Goal: Information Seeking & Learning: Find specific fact

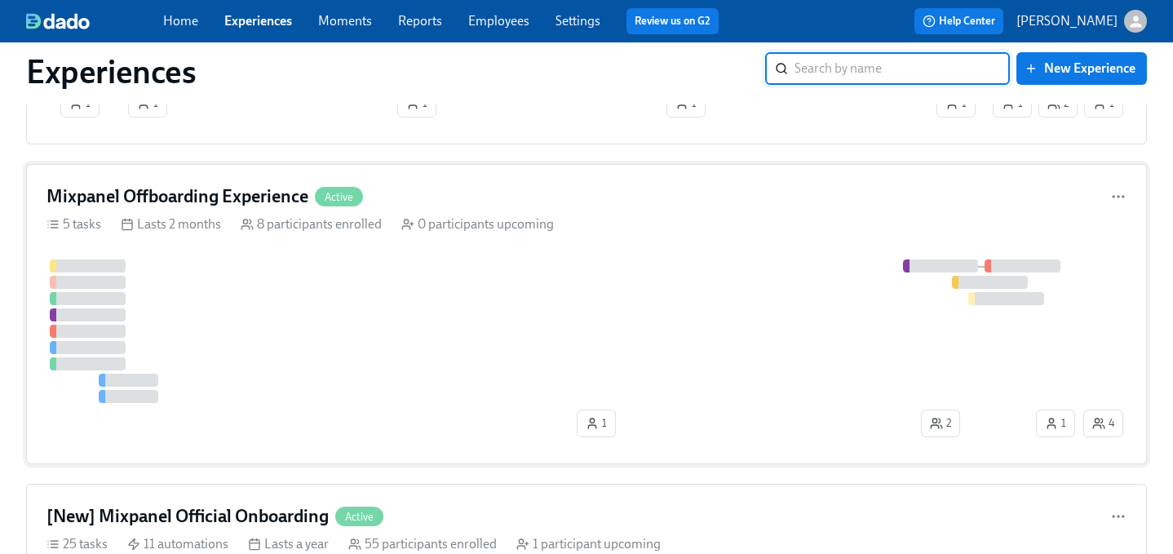
scroll to position [632, 0]
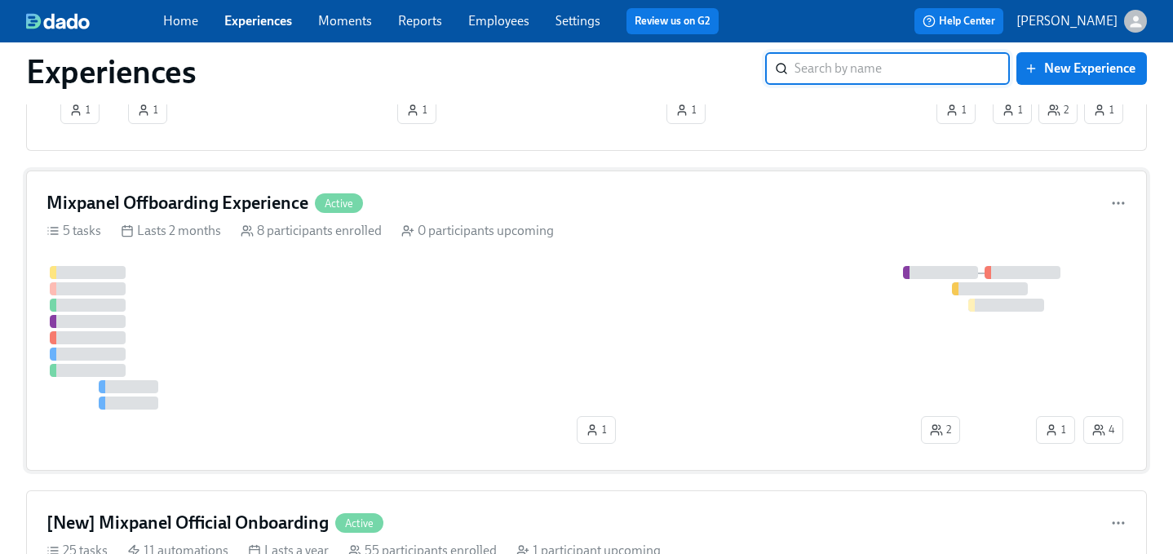
click at [489, 191] on div "Mixpanel Offboarding Experience Active" at bounding box center [586, 203] width 1080 height 24
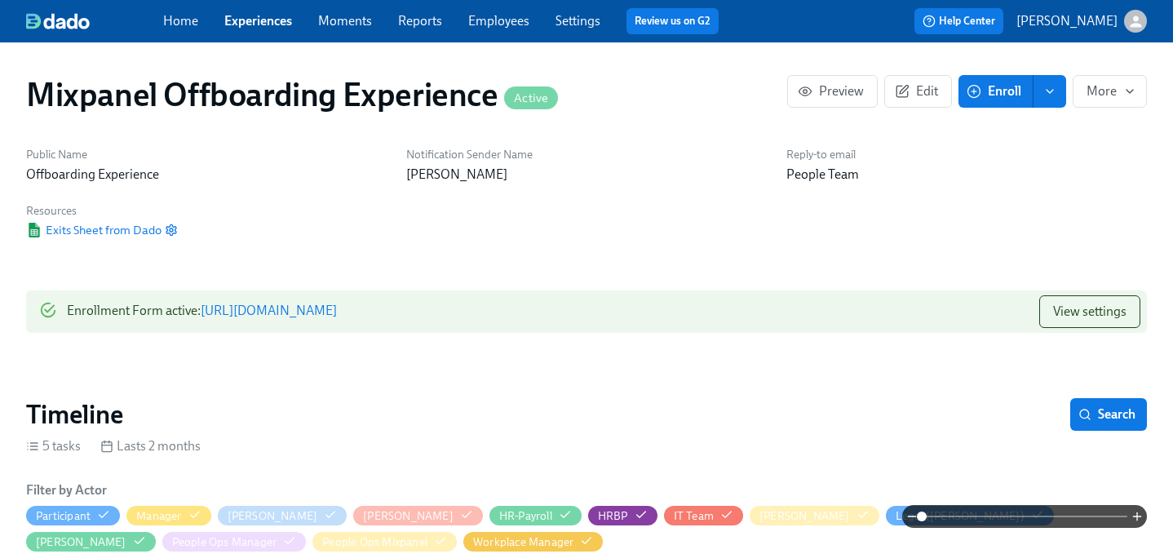
click at [271, 14] on link "Experiences" at bounding box center [258, 20] width 68 height 15
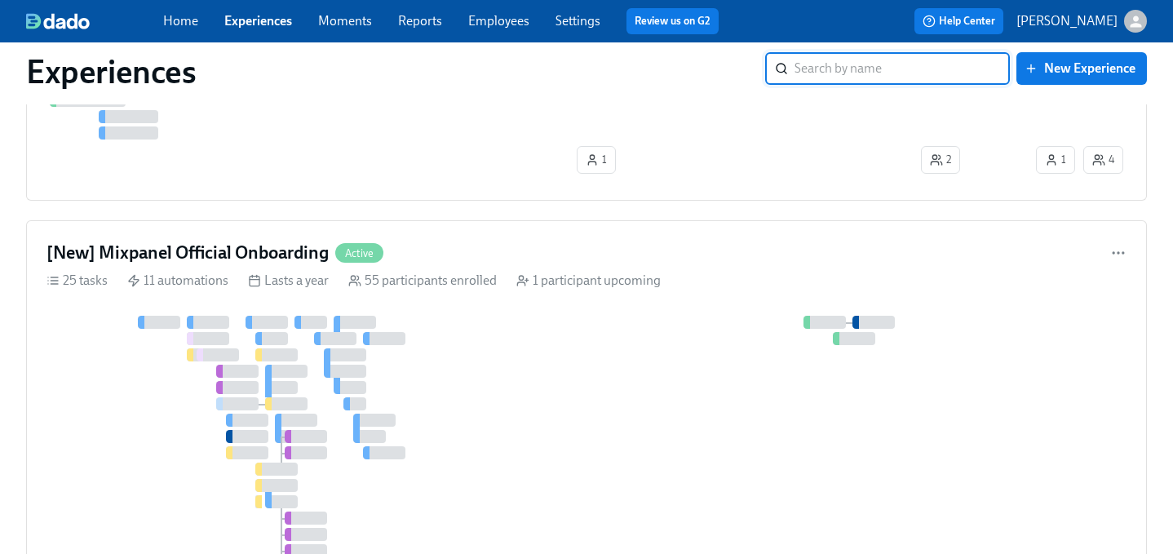
scroll to position [905, 0]
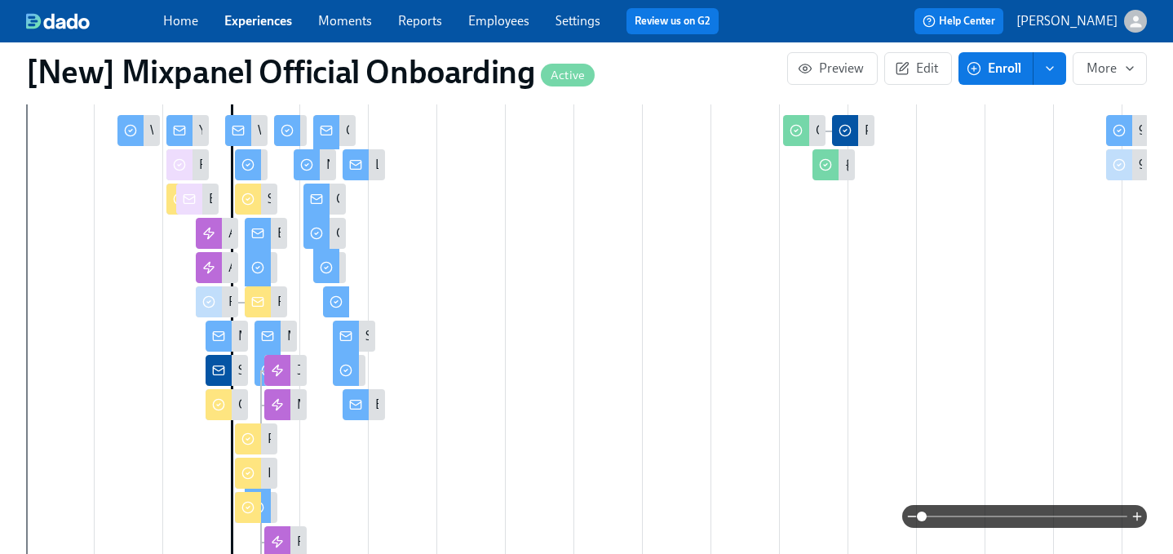
scroll to position [736, 0]
click at [1137, 514] on icon "button" at bounding box center [1137, 516] width 13 height 13
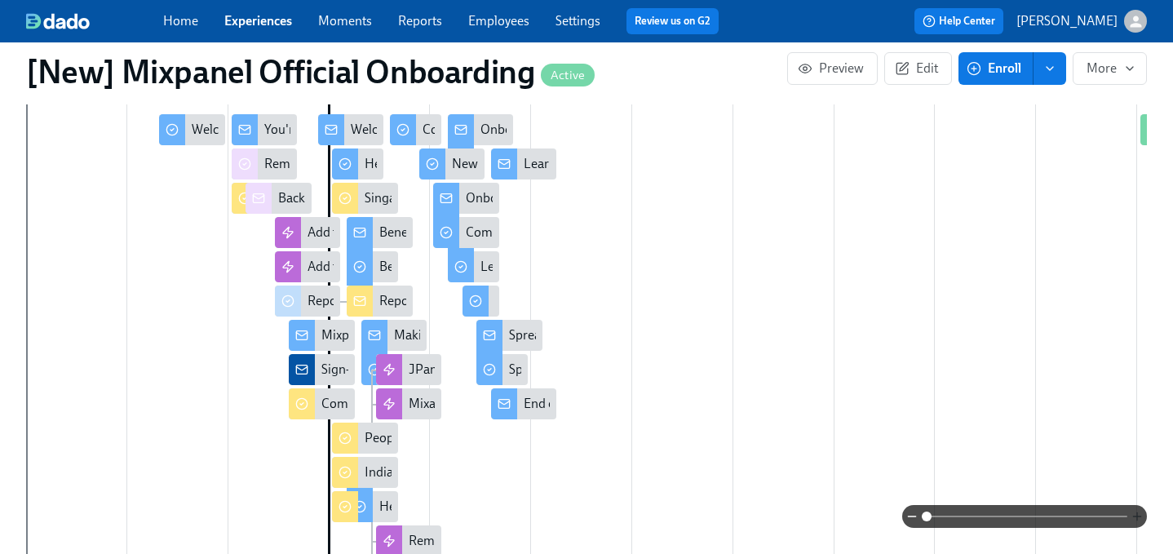
click at [1137, 514] on icon "button" at bounding box center [1137, 516] width 13 height 13
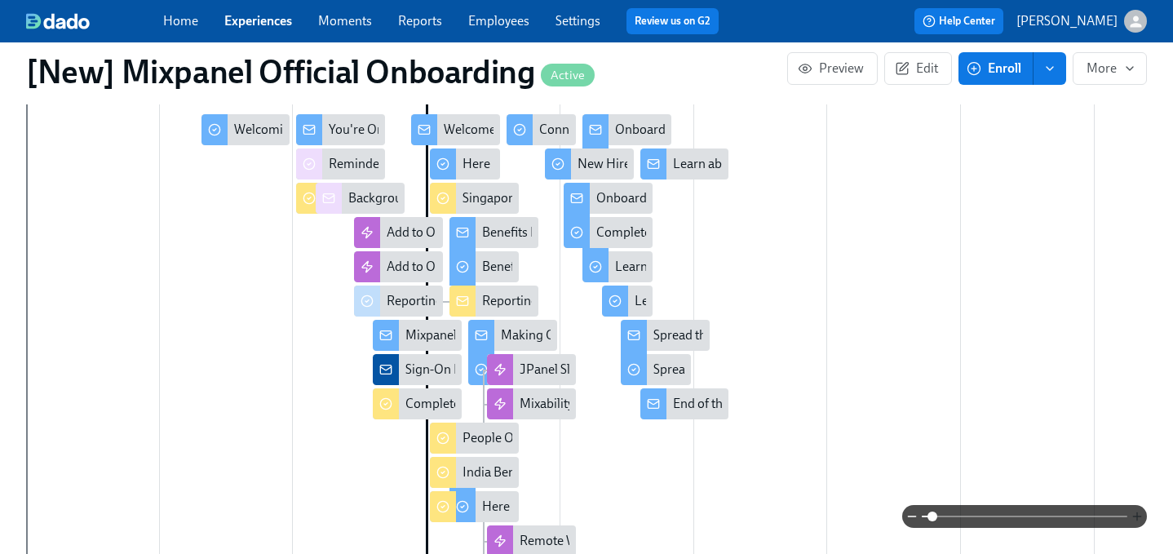
click at [1137, 514] on icon "button" at bounding box center [1137, 516] width 13 height 13
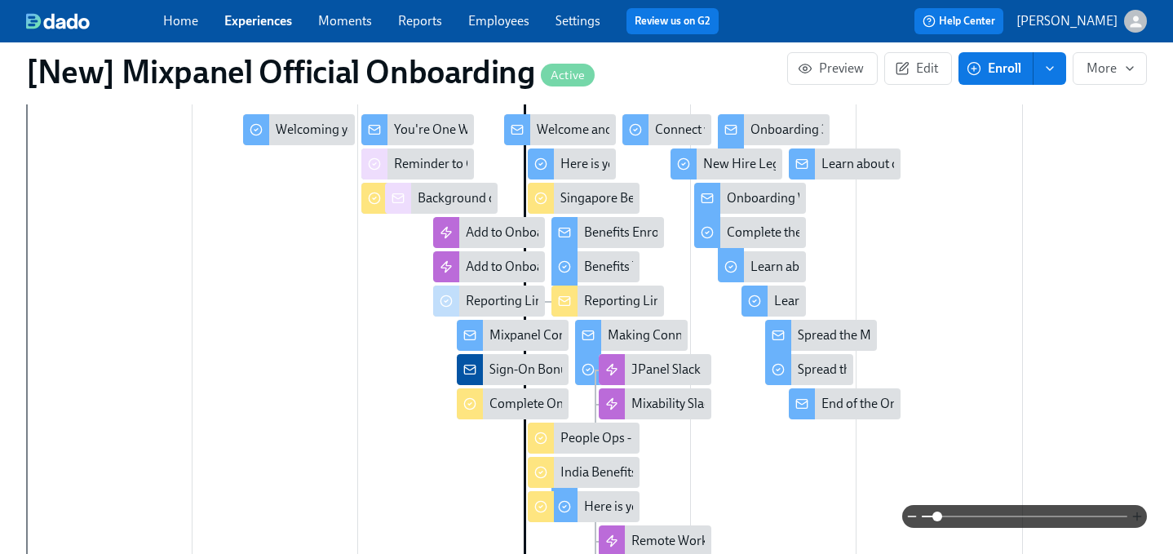
click at [1137, 514] on icon "button" at bounding box center [1137, 516] width 13 height 13
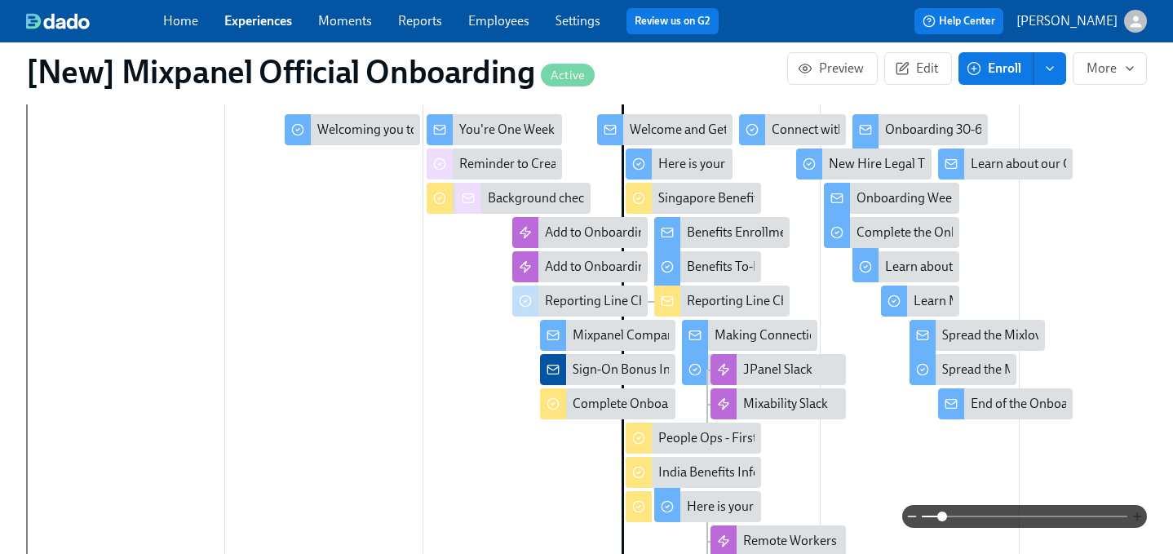
click at [1137, 514] on icon "button" at bounding box center [1137, 516] width 13 height 13
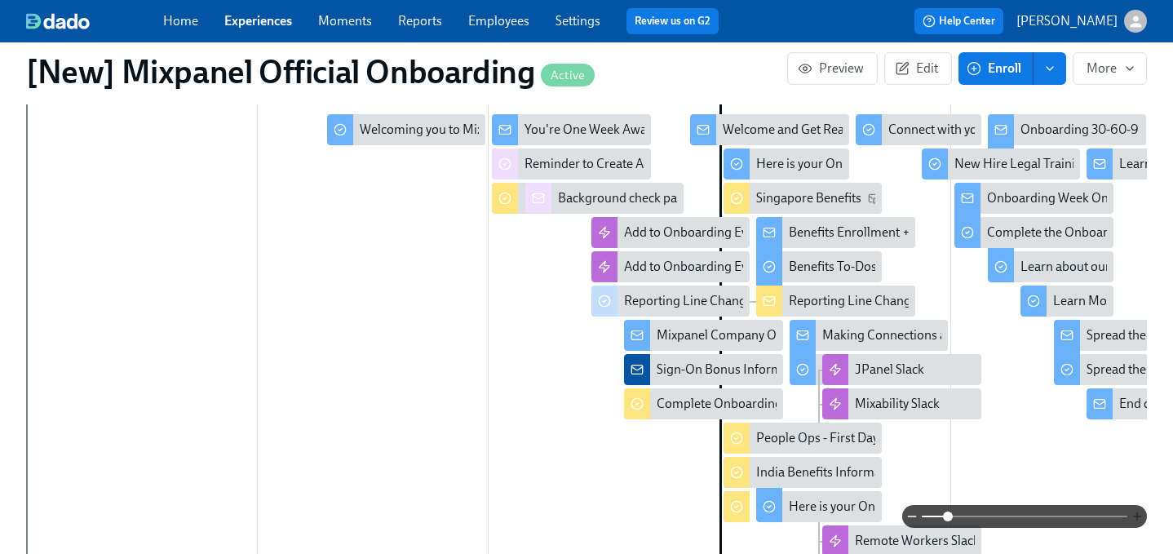
click at [1137, 514] on icon "button" at bounding box center [1137, 516] width 13 height 13
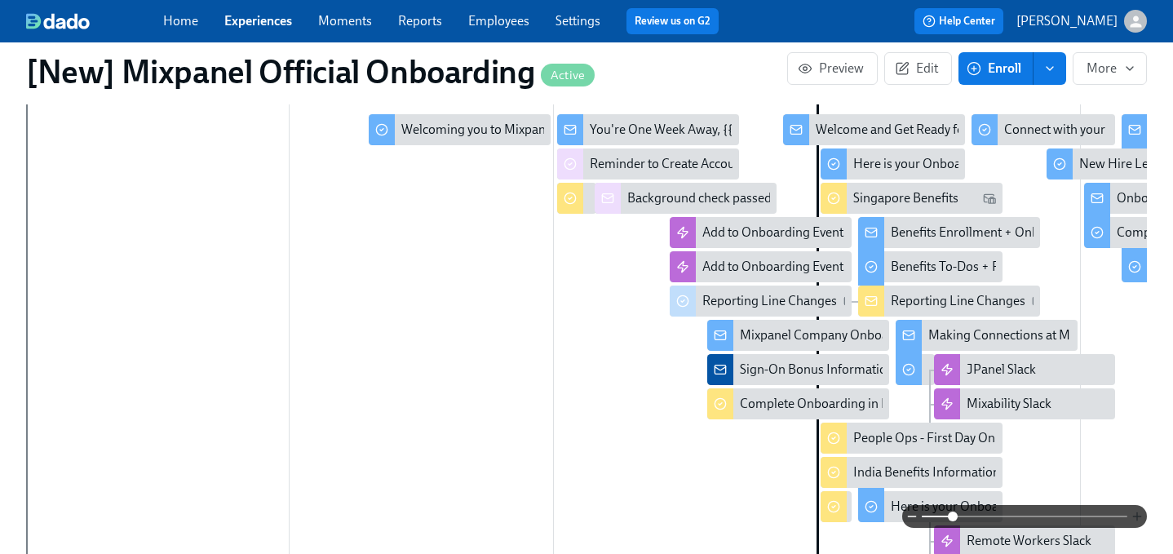
click at [1137, 514] on icon "button" at bounding box center [1137, 516] width 13 height 13
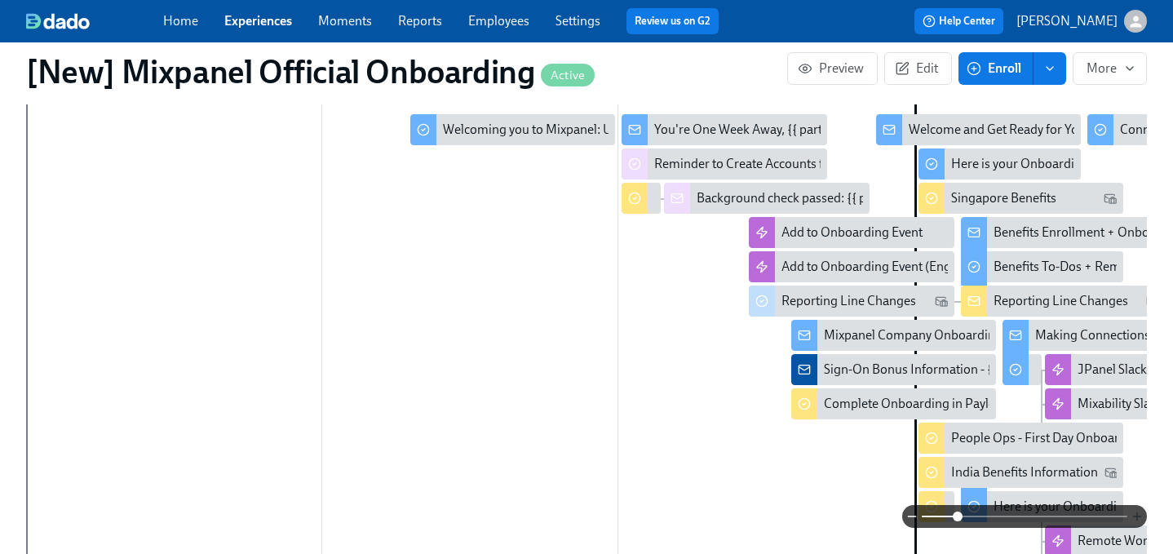
click at [1137, 514] on icon "button" at bounding box center [1137, 516] width 13 height 13
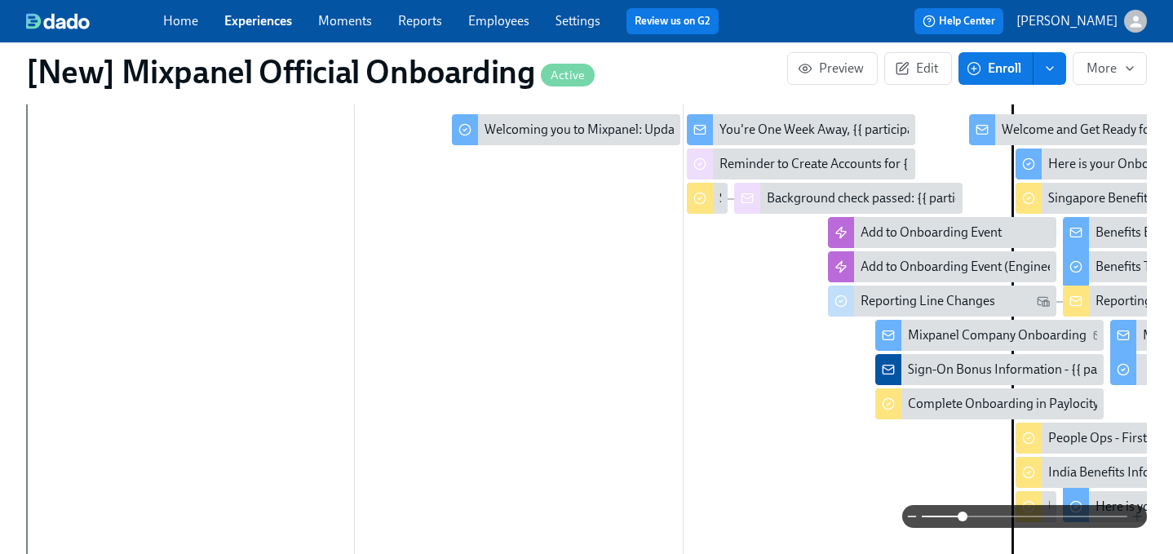
click at [1137, 514] on icon "button" at bounding box center [1137, 516] width 13 height 13
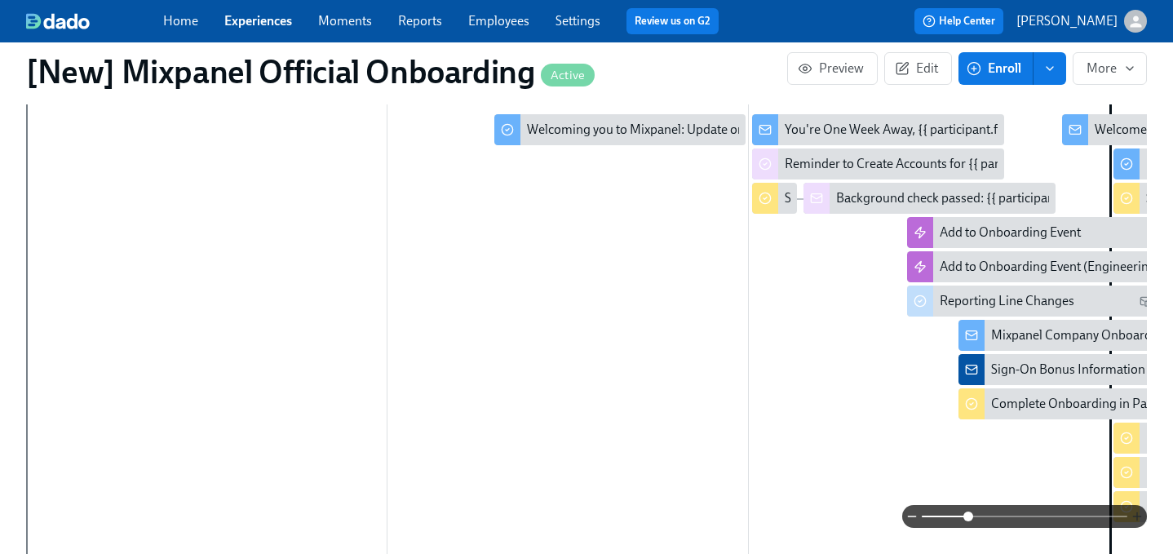
click at [1137, 514] on icon "button" at bounding box center [1137, 516] width 13 height 13
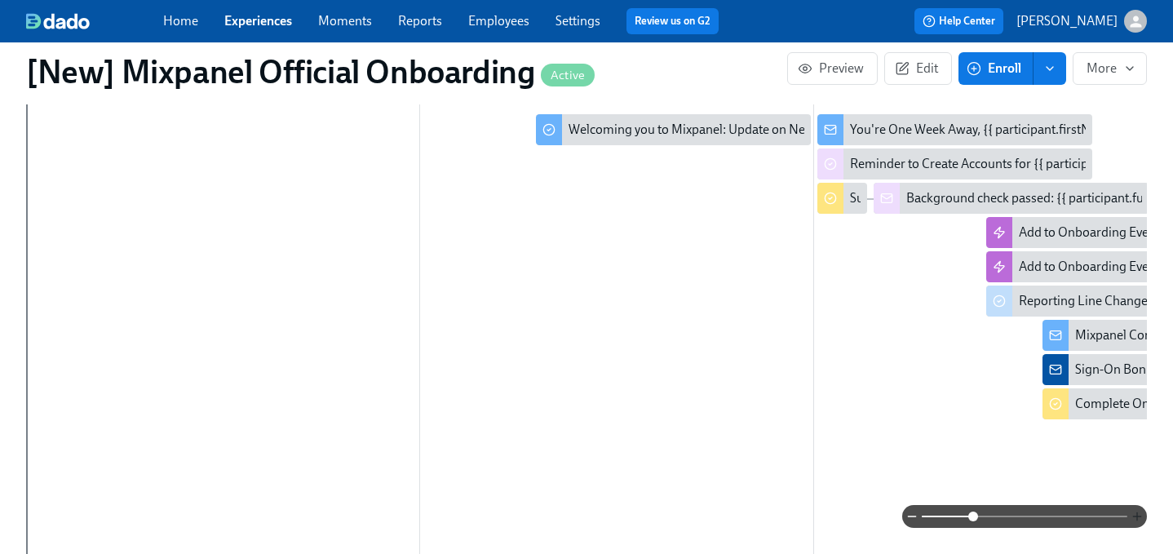
click at [1137, 515] on icon "button" at bounding box center [1137, 516] width 13 height 13
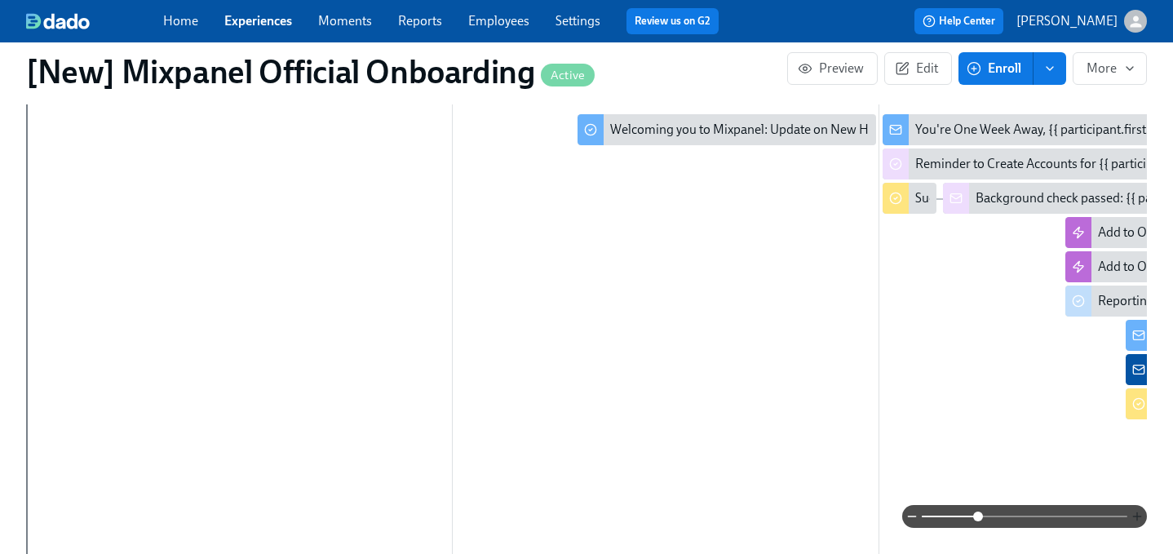
click at [1137, 513] on icon "button" at bounding box center [1137, 515] width 0 height 7
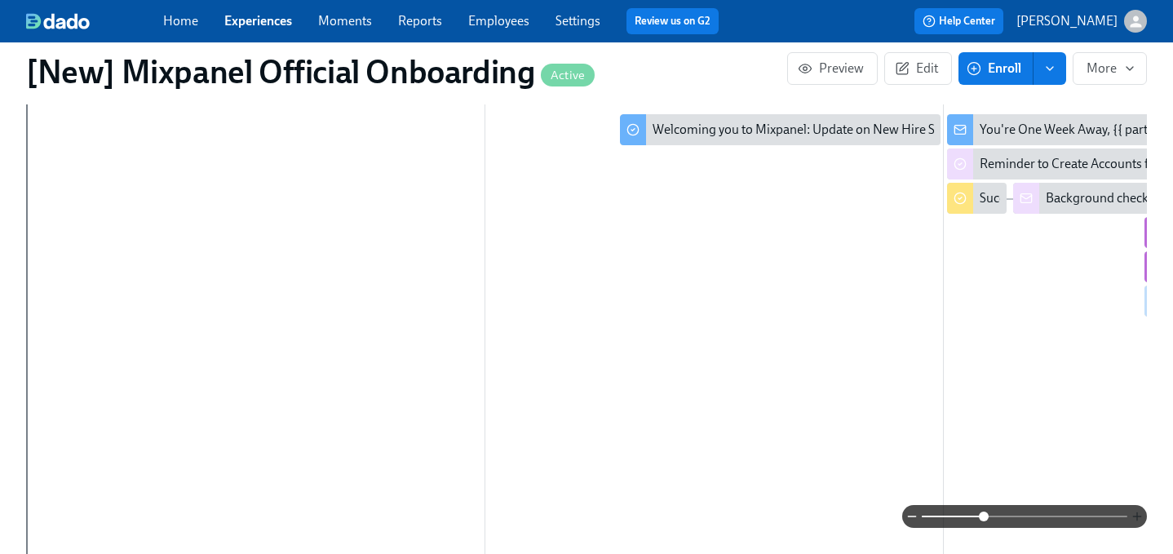
click at [1137, 513] on icon "button" at bounding box center [1137, 515] width 0 height 7
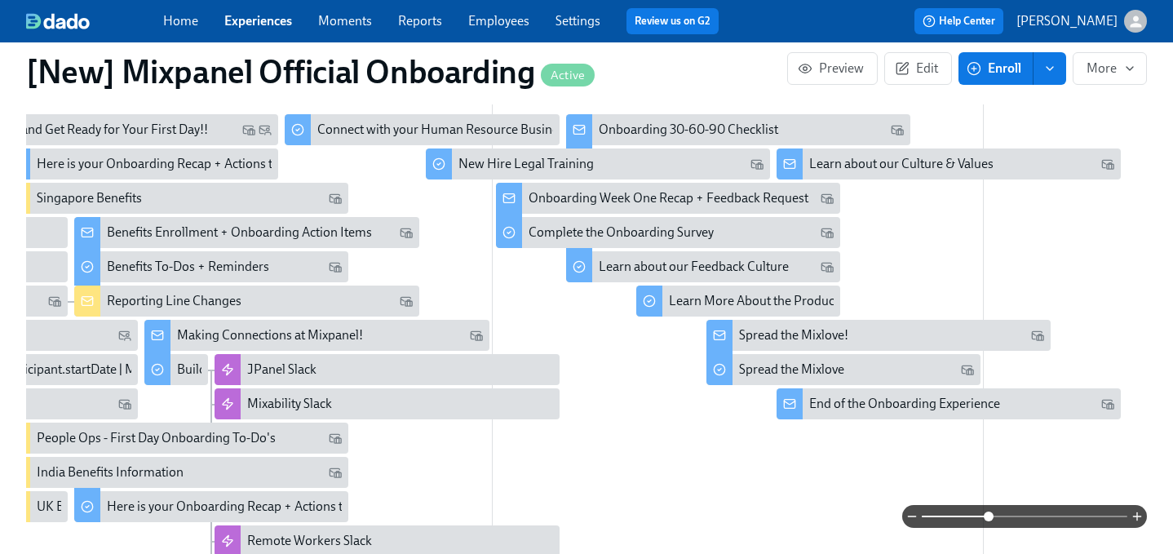
scroll to position [0, 1502]
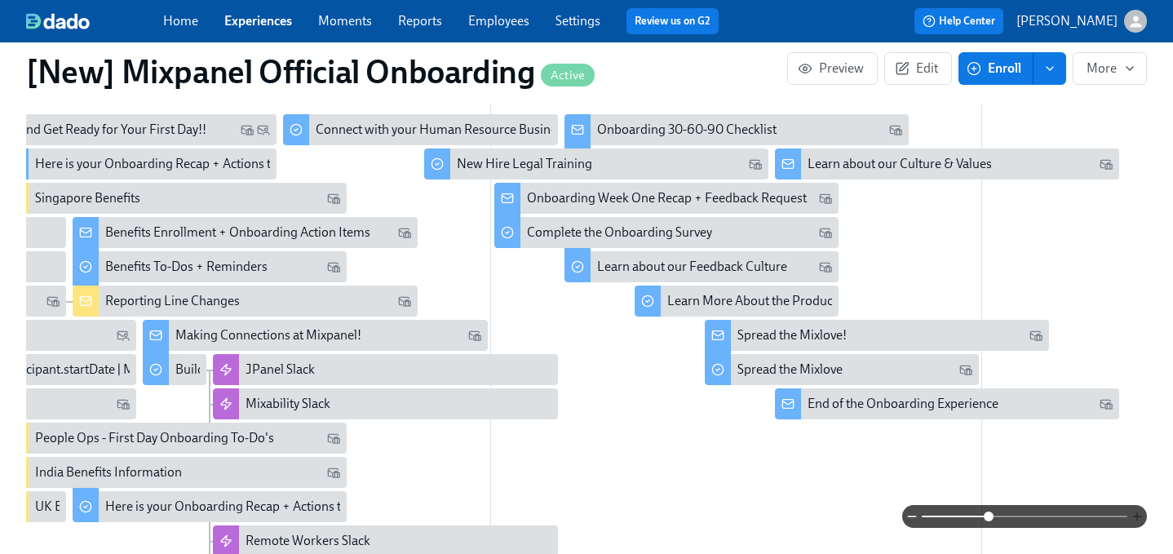
click at [1132, 516] on icon "button" at bounding box center [1137, 516] width 13 height 13
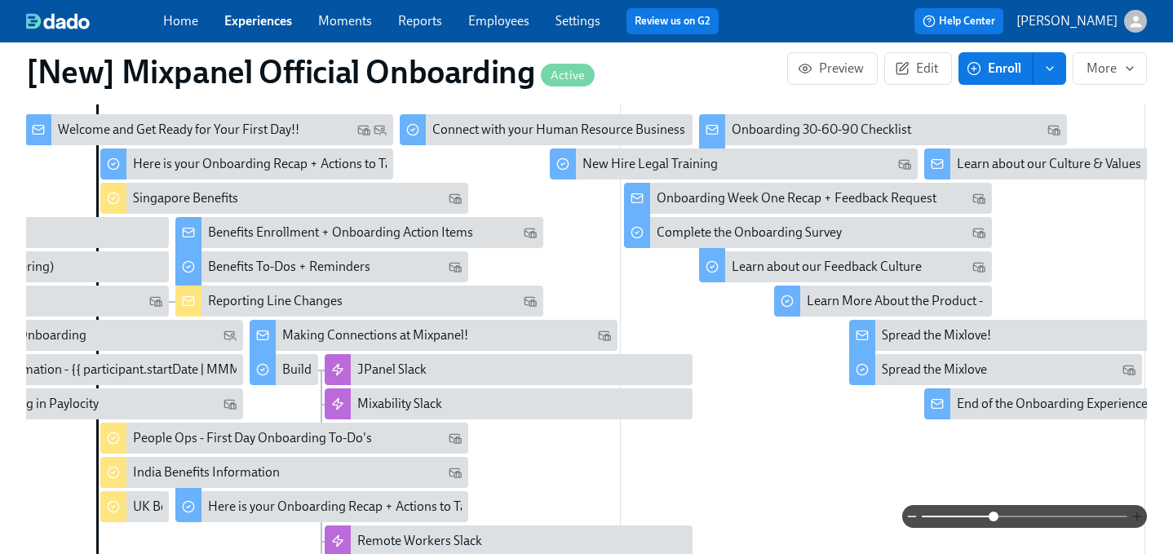
click at [1136, 516] on icon "button" at bounding box center [1136, 516] width 7 height 0
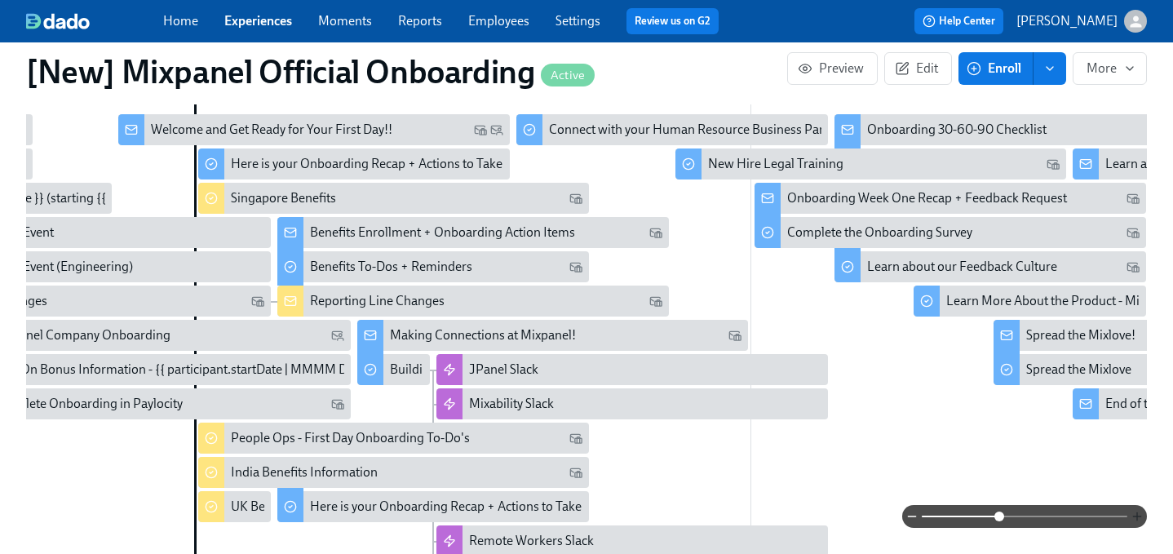
click at [1136, 516] on icon "button" at bounding box center [1136, 516] width 7 height 0
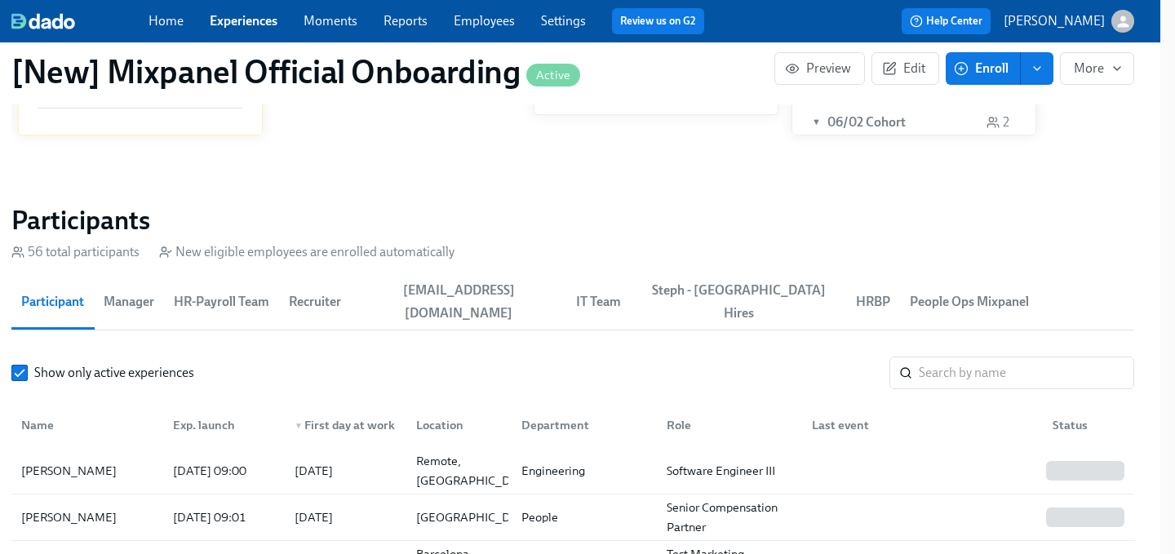
scroll to position [1933, 15]
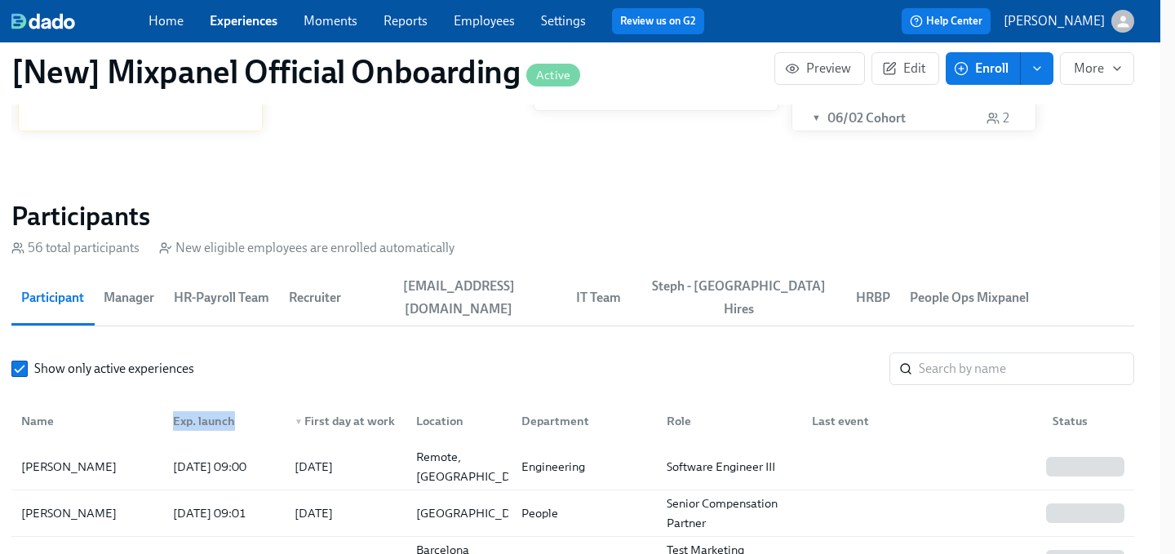
drag, startPoint x: 170, startPoint y: 412, endPoint x: 241, endPoint y: 410, distance: 71.0
click at [241, 410] on div "Exp. launch" at bounding box center [221, 421] width 122 height 33
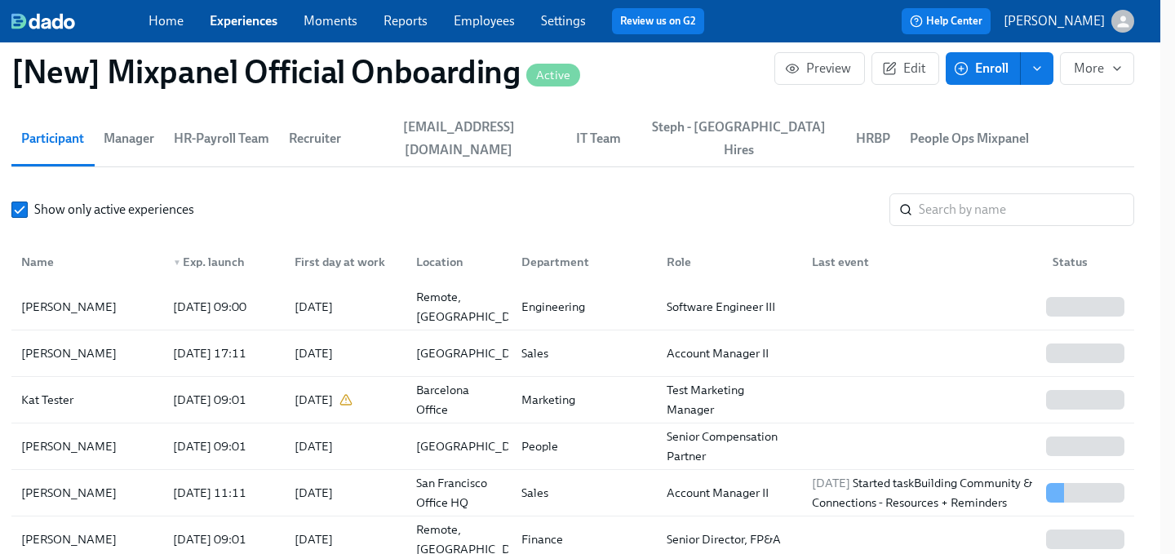
scroll to position [2093, 15]
click at [475, 24] on link "Employees" at bounding box center [484, 20] width 61 height 15
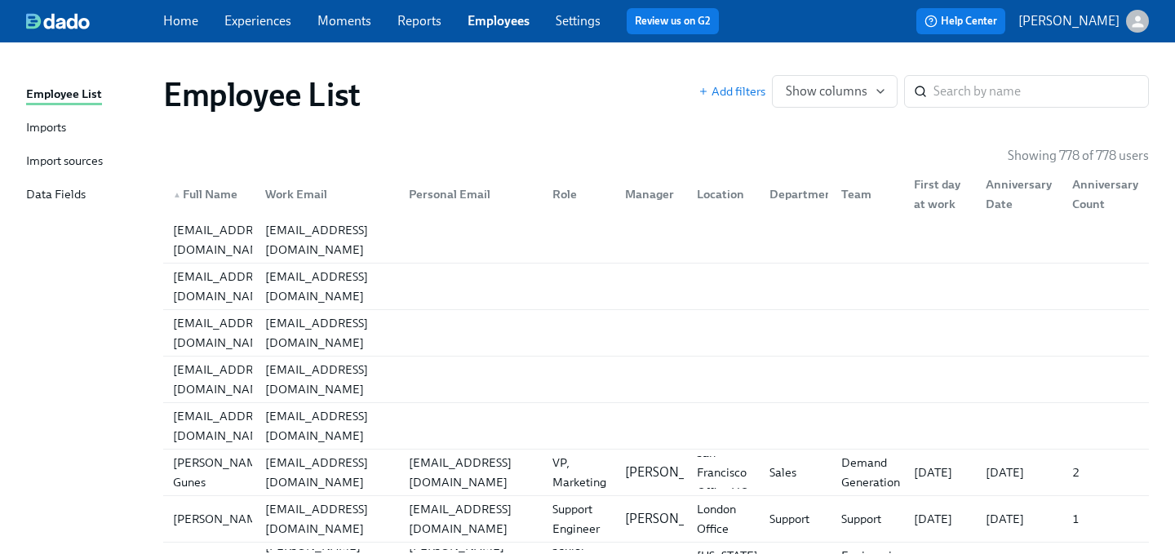
click at [54, 128] on div "Imports" at bounding box center [46, 128] width 40 height 20
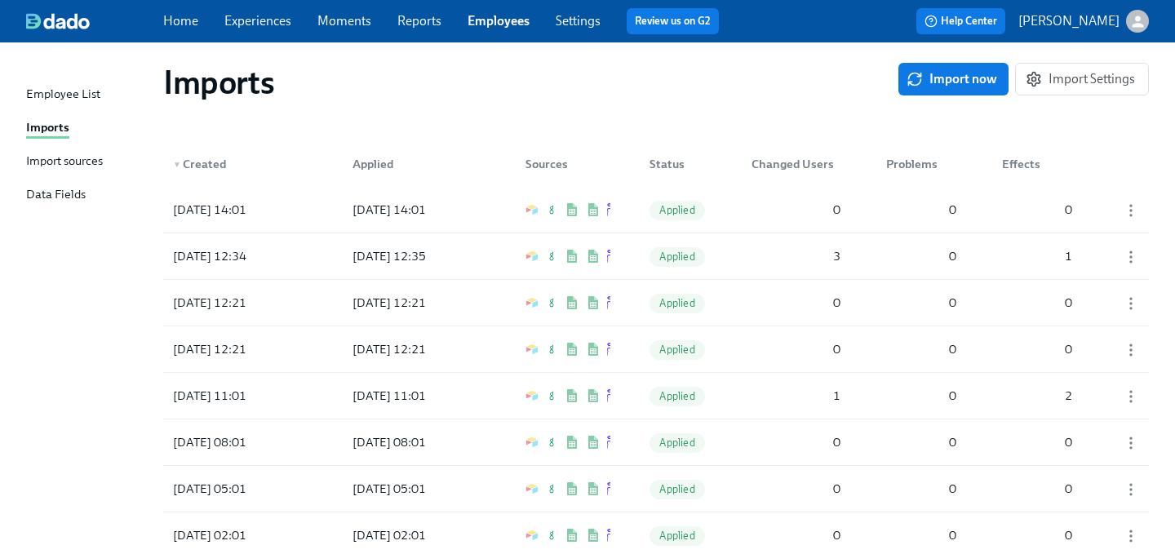
scroll to position [2, 0]
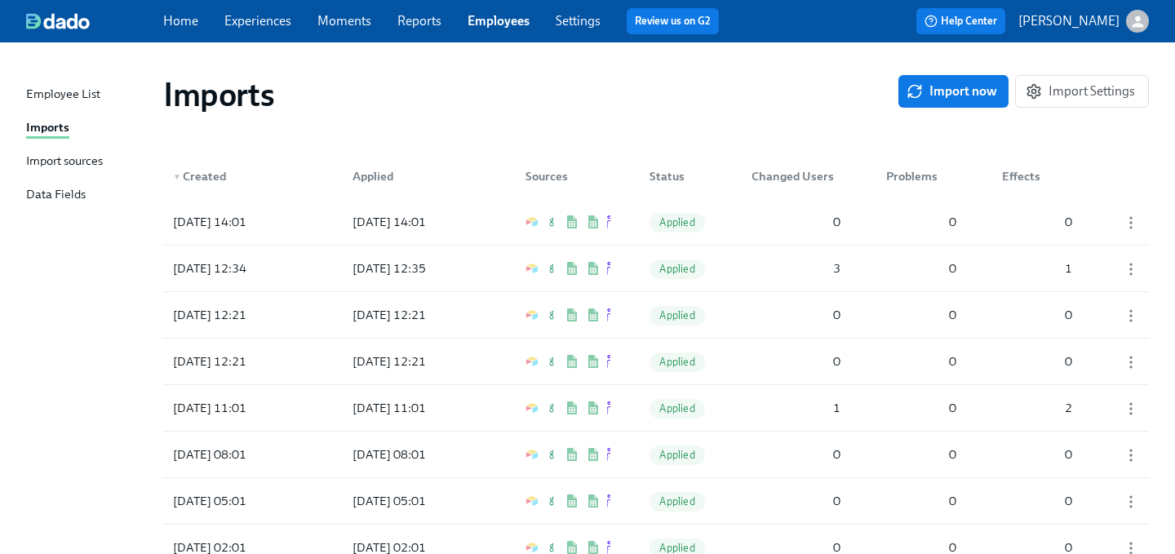
click at [85, 164] on div "Import sources" at bounding box center [64, 162] width 77 height 20
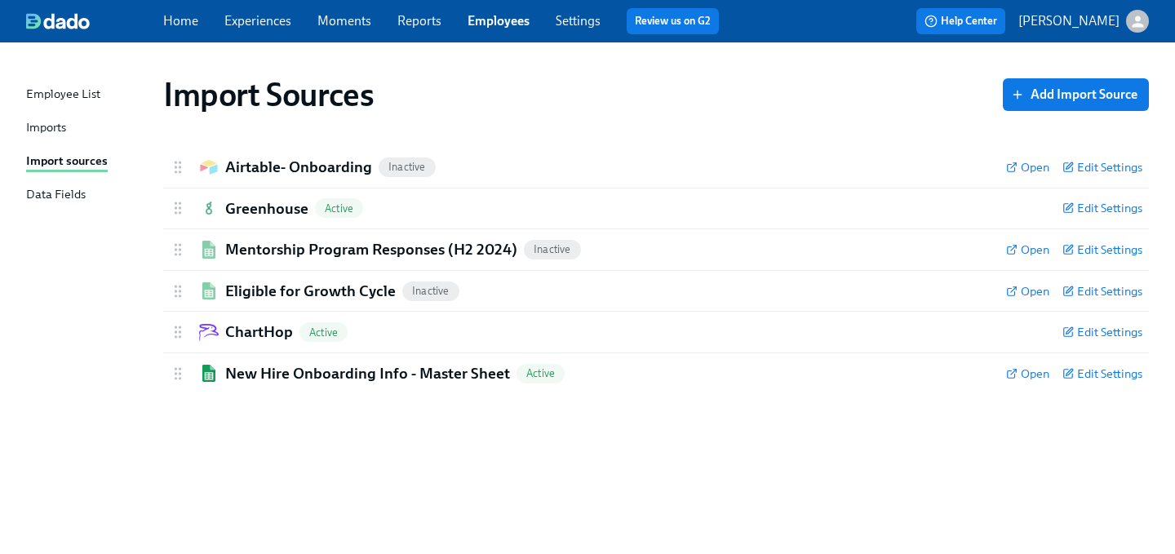
click at [60, 135] on div "Imports" at bounding box center [46, 128] width 40 height 20
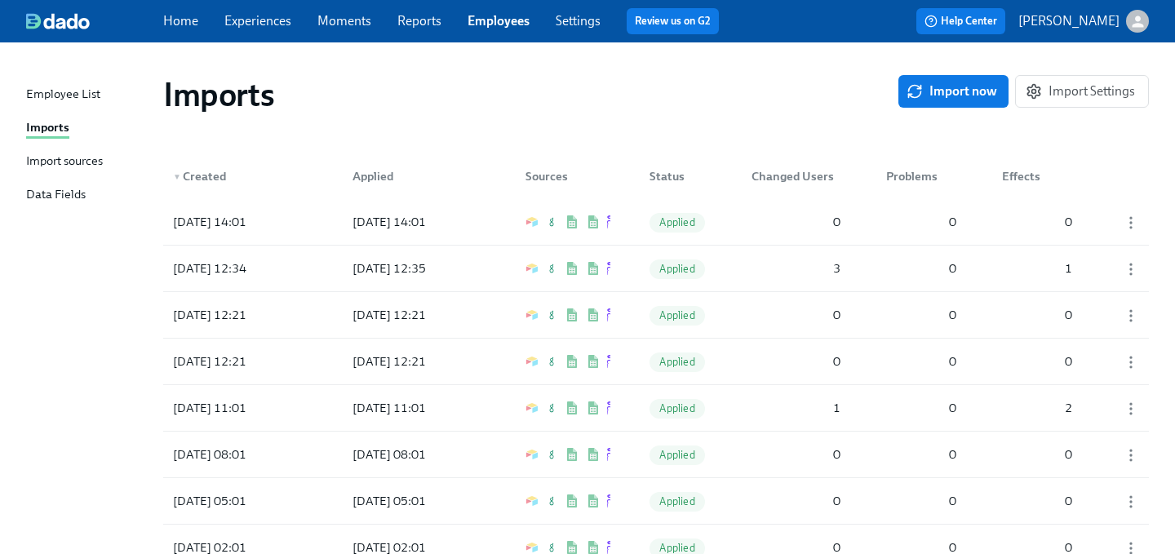
click at [488, 29] on span "Employees" at bounding box center [498, 21] width 62 height 18
click at [76, 92] on div "Employee List" at bounding box center [63, 95] width 74 height 20
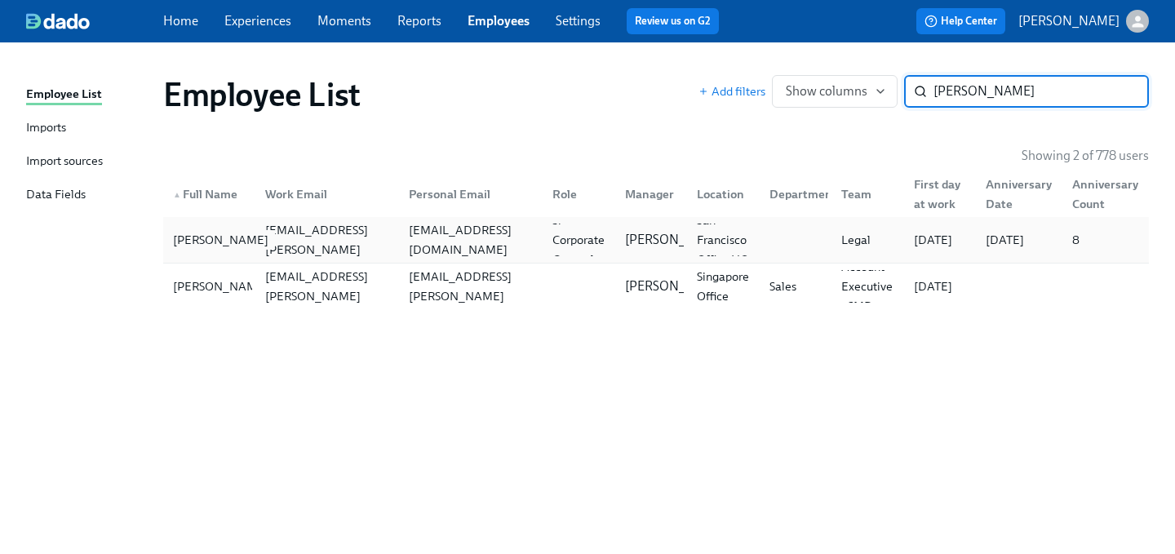
type input "[PERSON_NAME]"
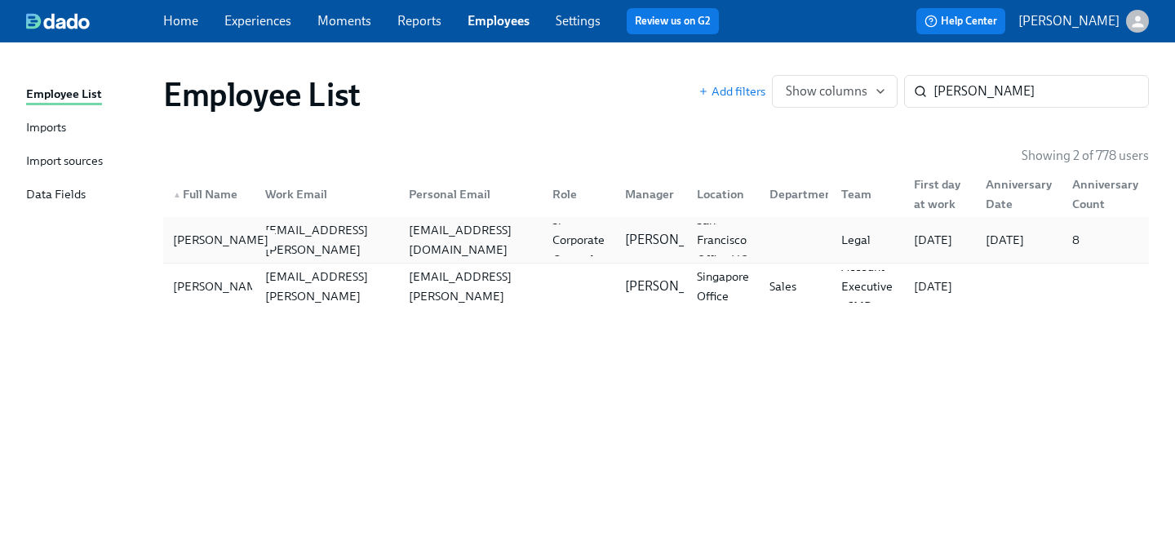
click at [224, 240] on div "[PERSON_NAME]" at bounding box center [220, 240] width 108 height 20
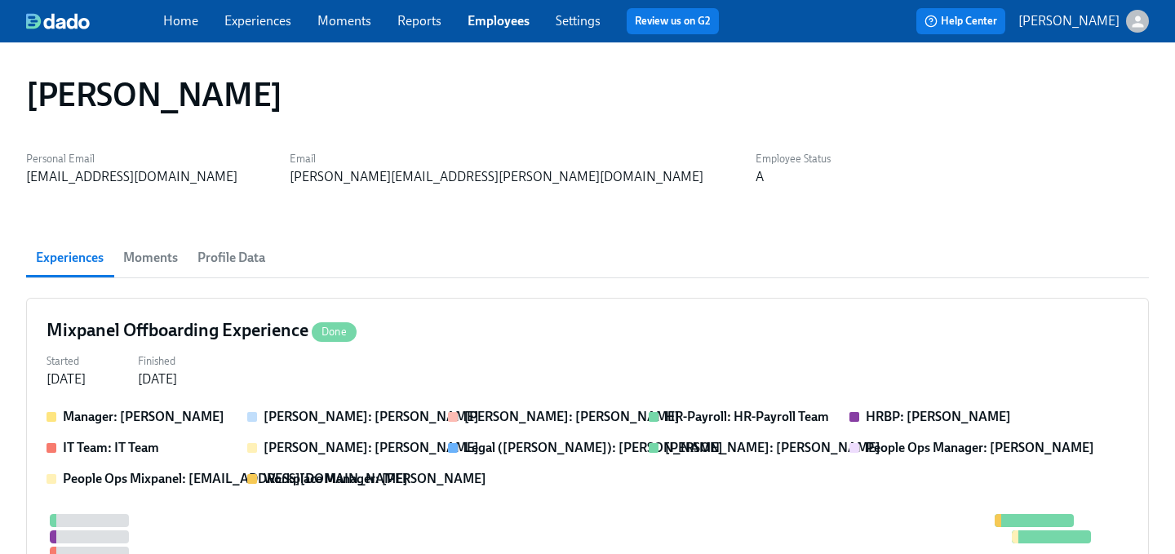
click at [201, 263] on span "Profile Data" at bounding box center [231, 257] width 68 height 23
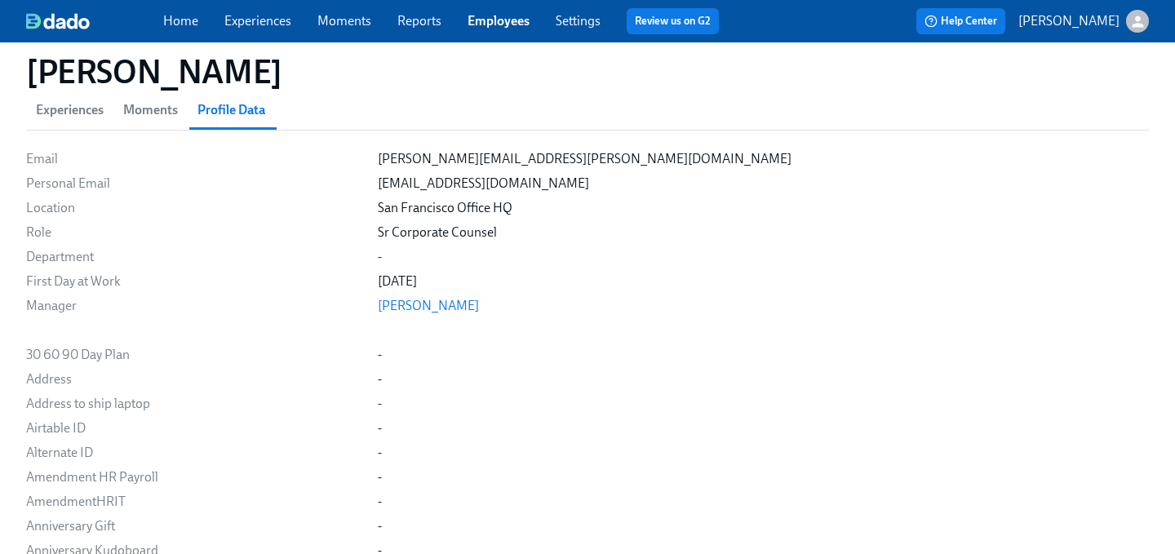
scroll to position [149, 0]
drag, startPoint x: 453, startPoint y: 281, endPoint x: 349, endPoint y: 278, distance: 103.6
click at [0, 0] on div "First Day at Work [DATE]" at bounding box center [0, 0] width 0 height 0
drag, startPoint x: 376, startPoint y: 284, endPoint x: 442, endPoint y: 282, distance: 66.1
click at [443, 283] on div "[DATE]" at bounding box center [763, 280] width 771 height 18
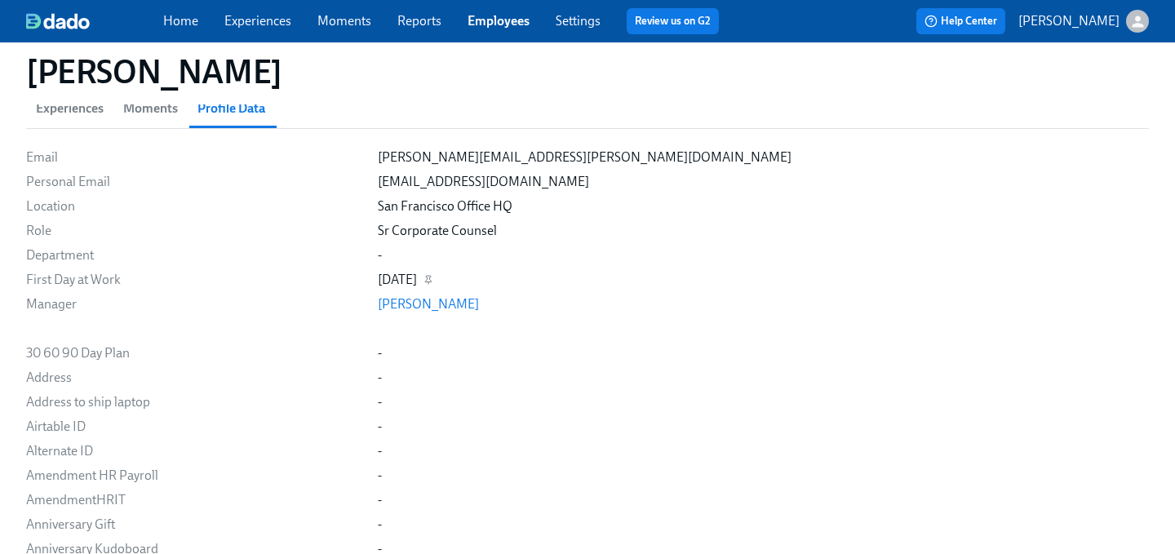
copy div "[DATE]"
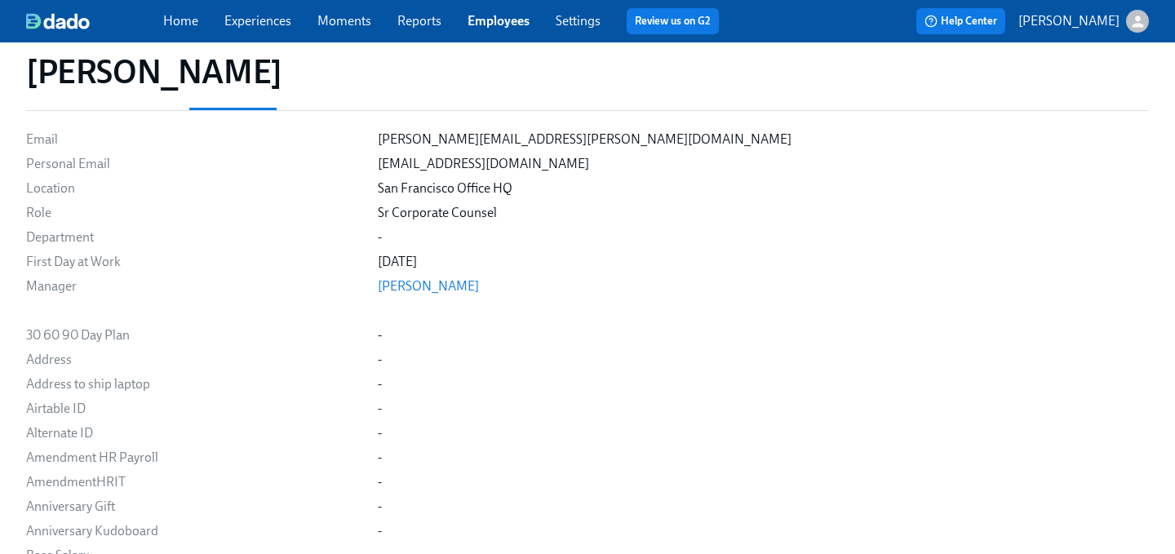
scroll to position [0, 0]
